Goal: Navigation & Orientation: Find specific page/section

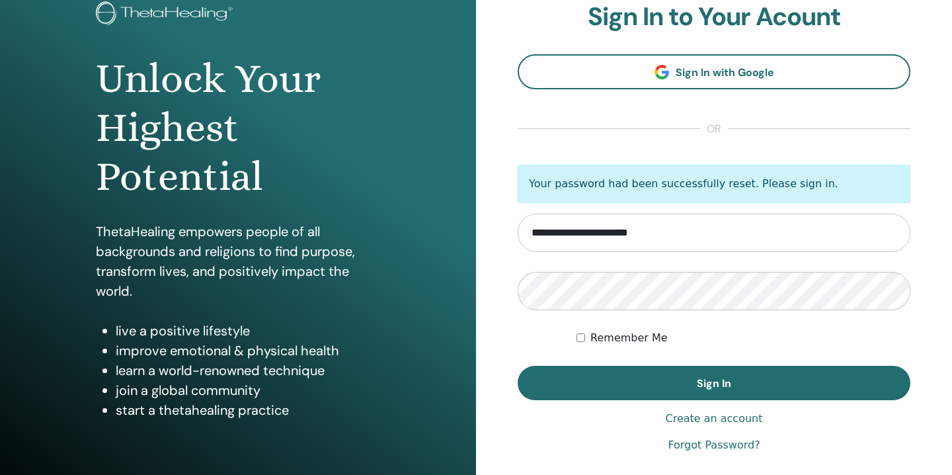
scroll to position [100, 0]
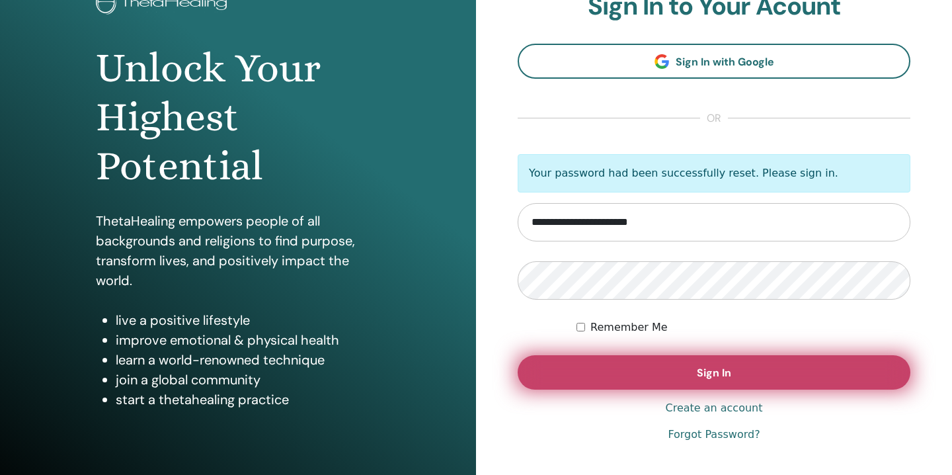
click at [750, 371] on button "Sign In" at bounding box center [714, 372] width 393 height 34
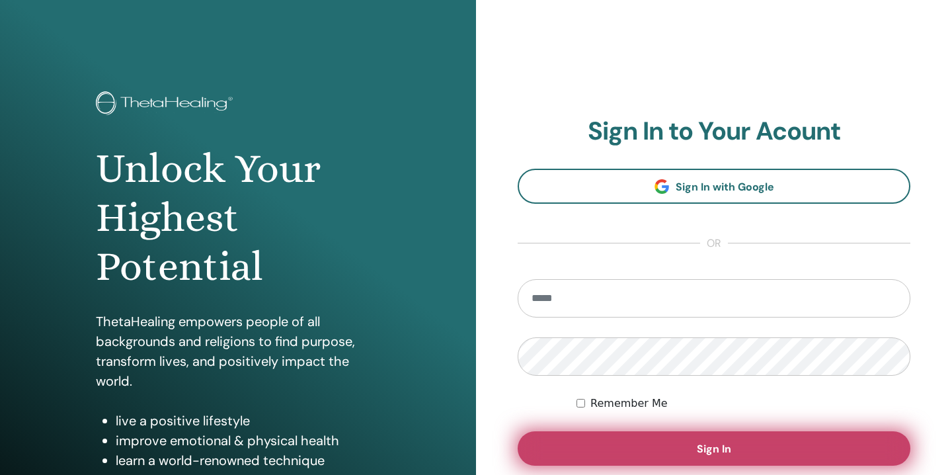
type input "**********"
click at [721, 449] on span "Sign In" at bounding box center [714, 449] width 34 height 14
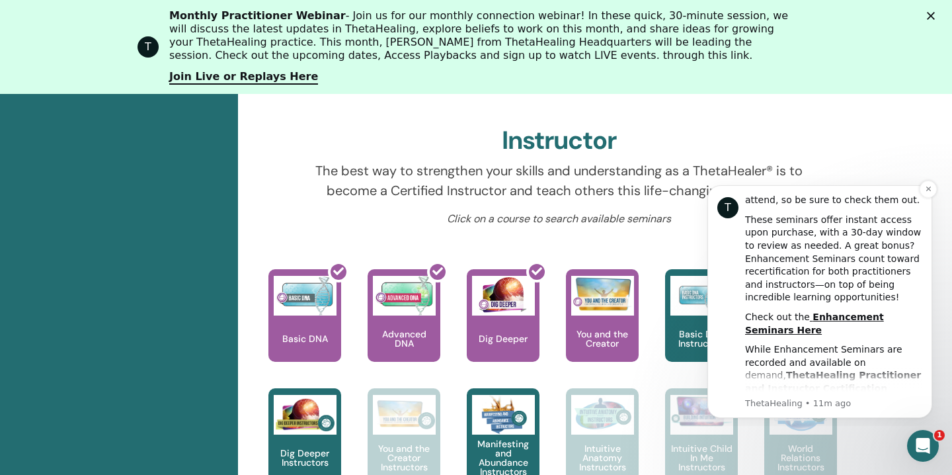
scroll to position [288, 0]
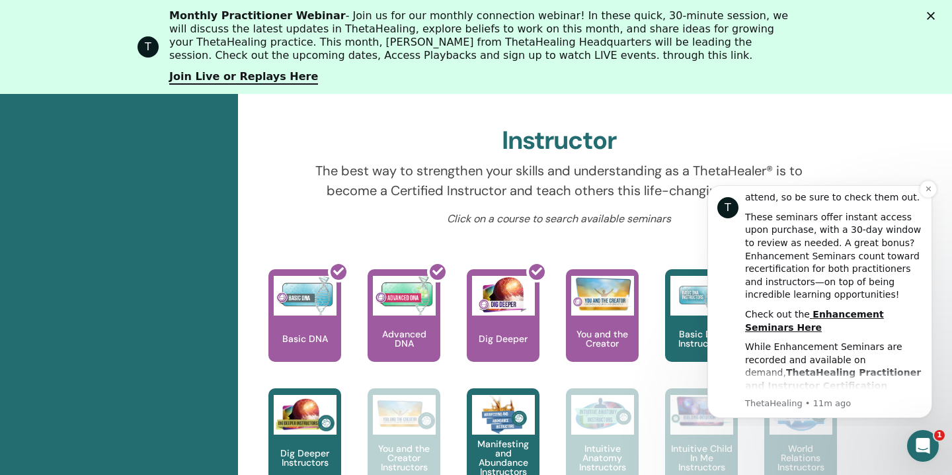
click at [726, 202] on div "T" at bounding box center [727, 207] width 21 height 21
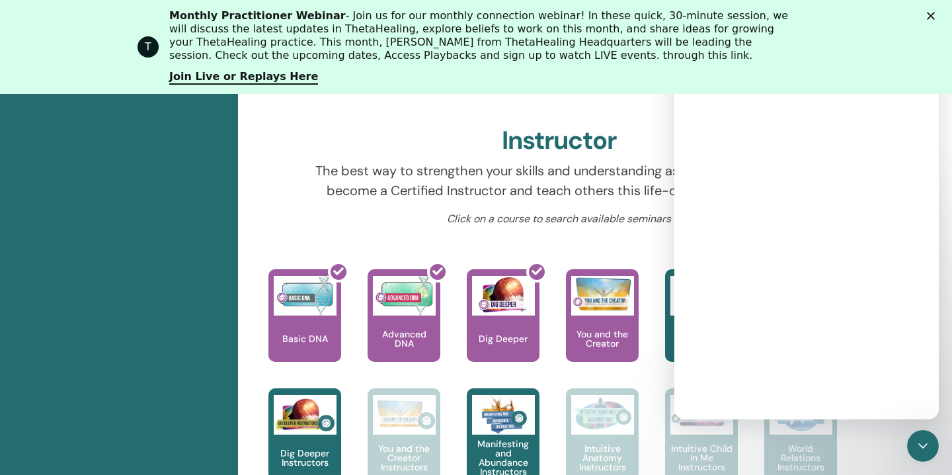
scroll to position [0, 0]
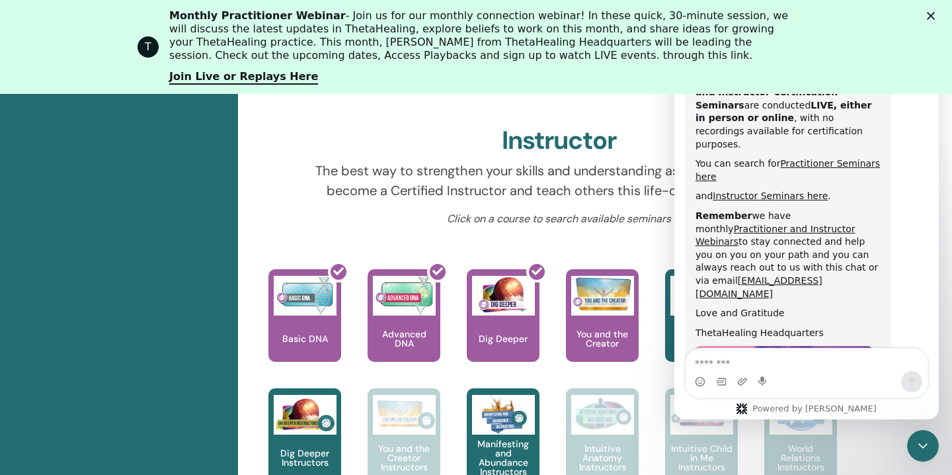
scroll to position [792, 0]
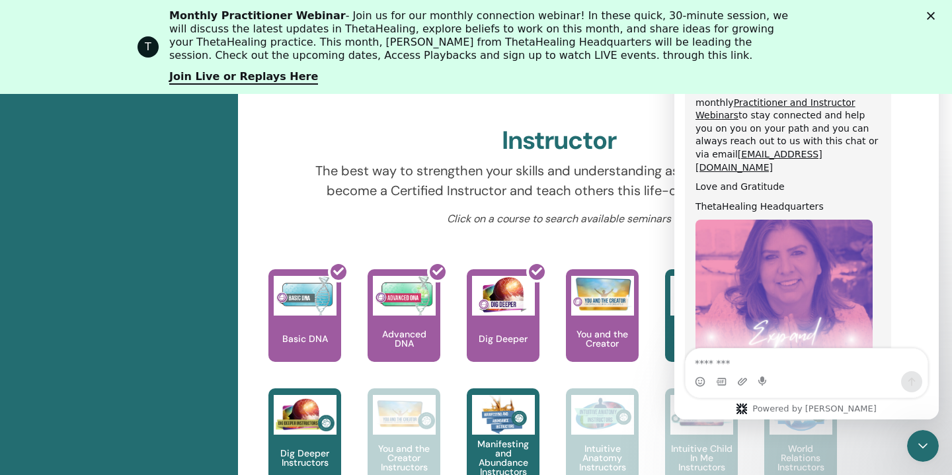
click at [610, 235] on div "Click on a course to search available seminars" at bounding box center [559, 224] width 512 height 26
click at [933, 18] on icon "Close" at bounding box center [931, 16] width 8 height 8
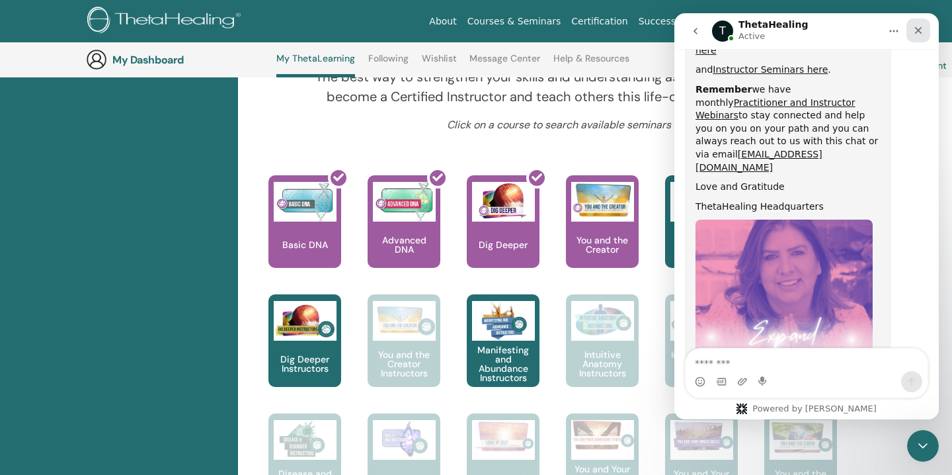
click at [920, 34] on icon "Close" at bounding box center [918, 30] width 11 height 11
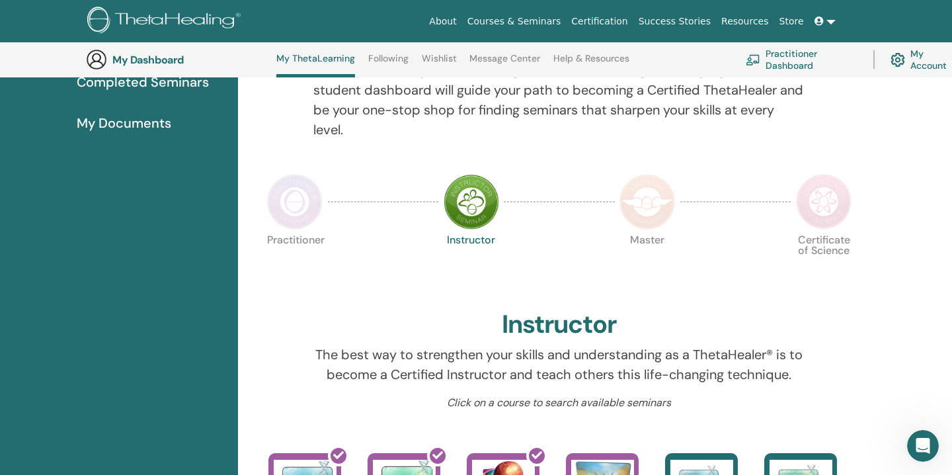
scroll to position [0, 0]
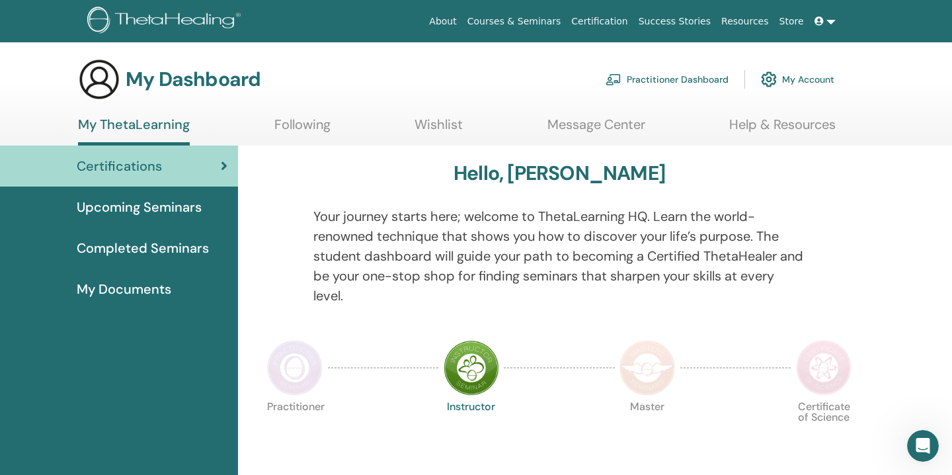
click at [178, 208] on span "Upcoming Seminars" at bounding box center [139, 207] width 125 height 20
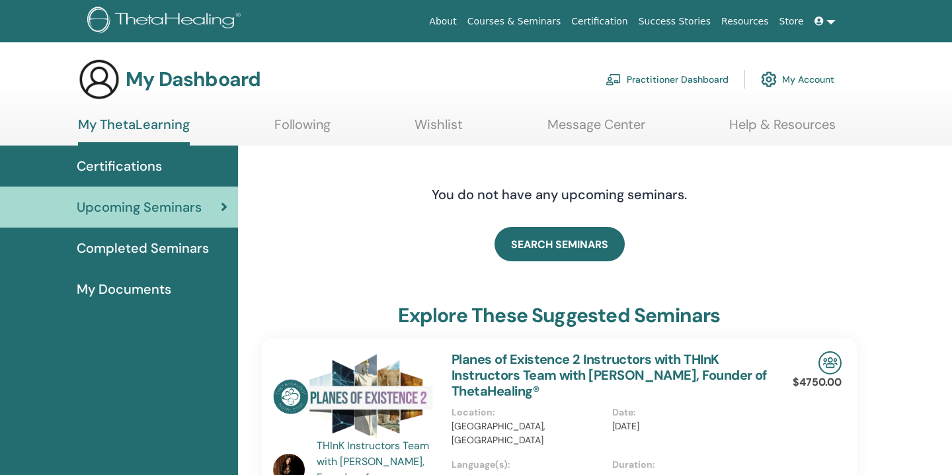
click at [138, 290] on span "My Documents" at bounding box center [124, 289] width 95 height 20
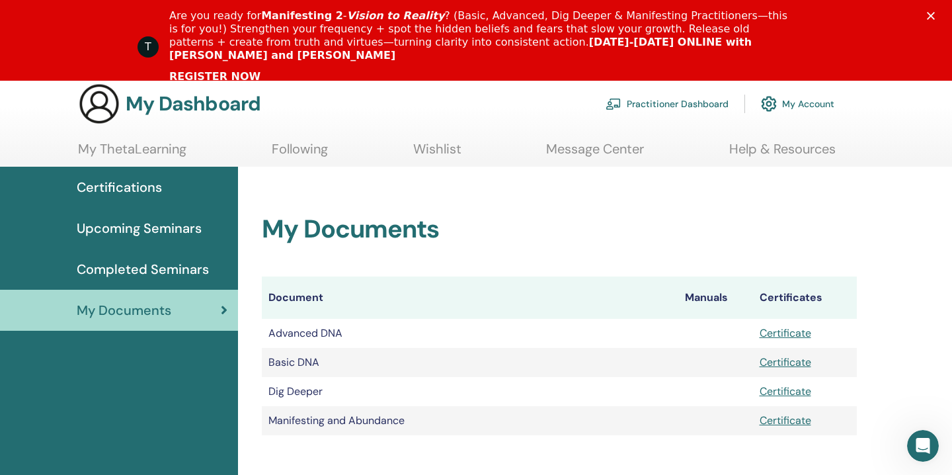
scroll to position [57, 0]
click at [933, 14] on icon "Close" at bounding box center [931, 16] width 8 height 8
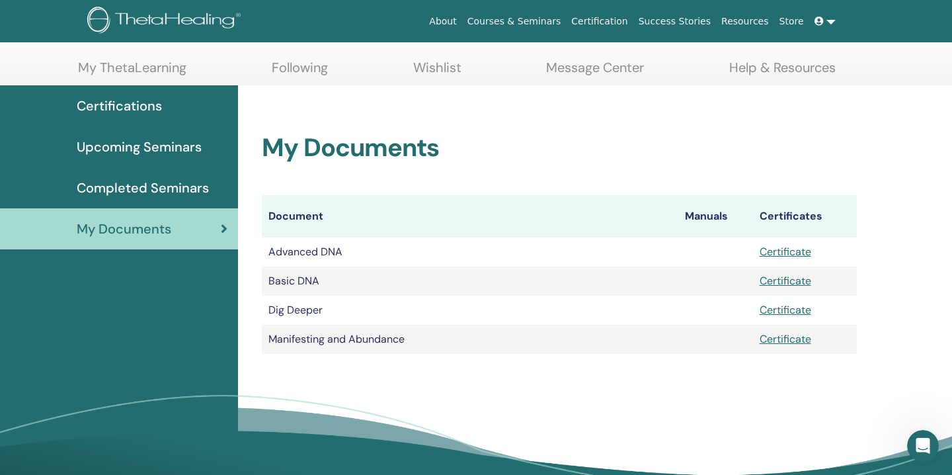
scroll to position [0, 0]
